Goal: Task Accomplishment & Management: Use online tool/utility

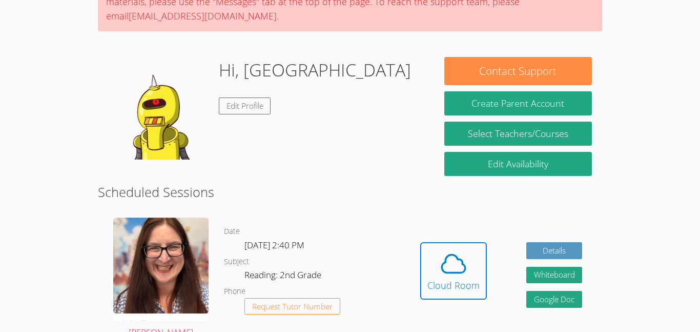
scroll to position [110, 0]
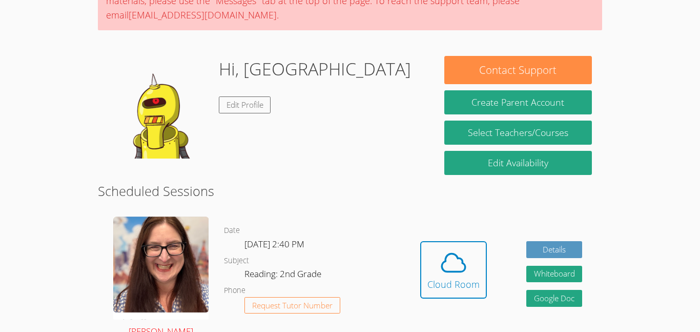
click at [168, 263] on img at bounding box center [160, 267] width 95 height 103
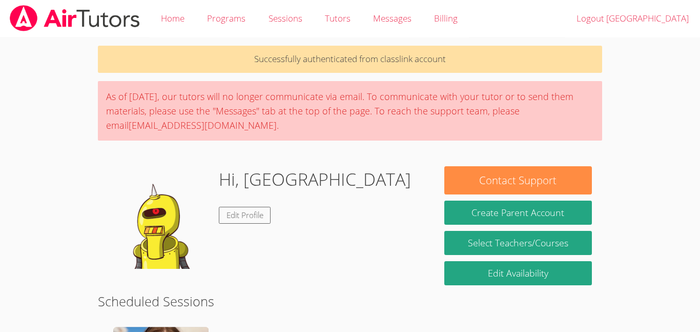
scroll to position [149, 0]
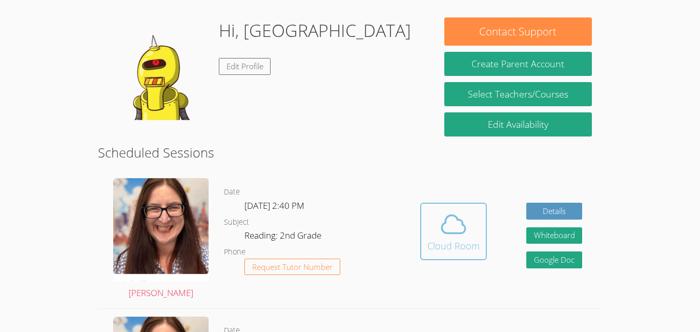
click at [468, 239] on div "Cloud Room" at bounding box center [454, 245] width 52 height 14
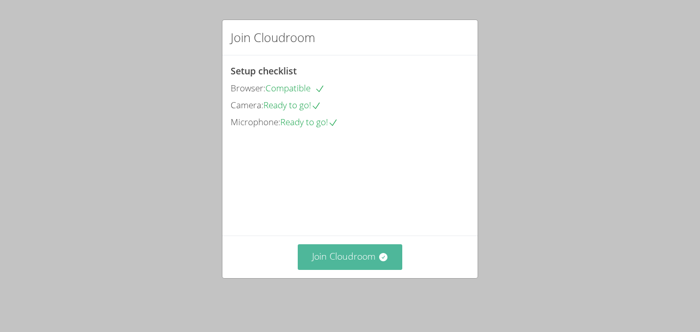
click at [364, 269] on button "Join Cloudroom" at bounding box center [350, 256] width 105 height 25
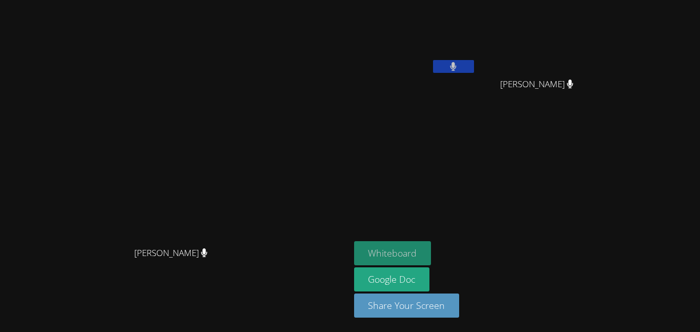
click at [432, 256] on button "Whiteboard" at bounding box center [392, 253] width 77 height 24
